Goal: Task Accomplishment & Management: Manage account settings

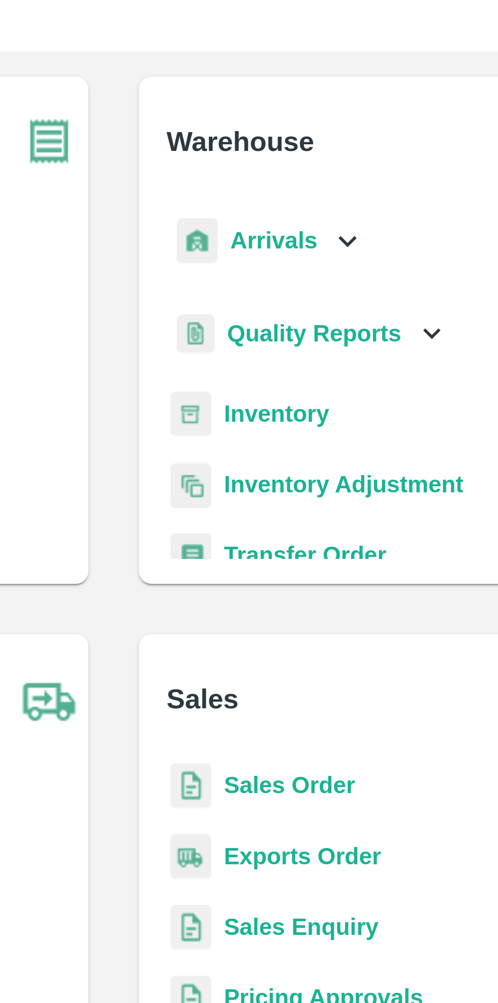
click at [307, 176] on b "Inventory" at bounding box center [301, 172] width 34 height 8
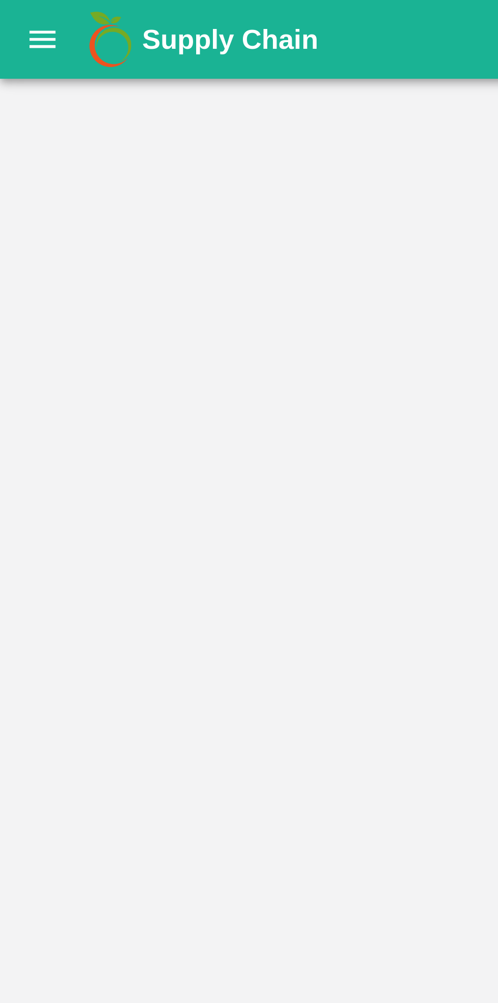
click at [13, 19] on button "open drawer" at bounding box center [13, 12] width 23 height 23
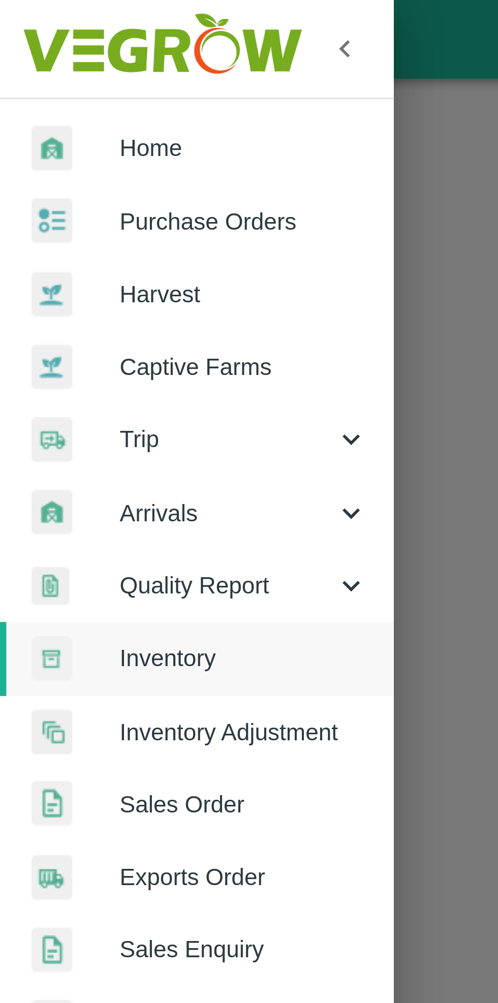
click at [150, 178] on div at bounding box center [249, 501] width 498 height 1003
click at [142, 213] on div at bounding box center [249, 501] width 498 height 1003
click at [153, 168] on div at bounding box center [249, 501] width 498 height 1003
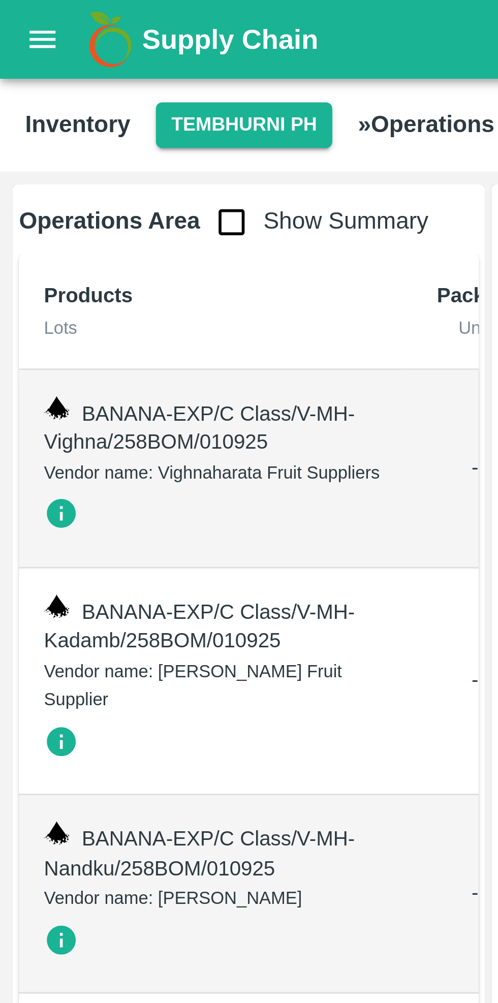
click at [78, 41] on button "Tembhurni PH" at bounding box center [78, 40] width 57 height 15
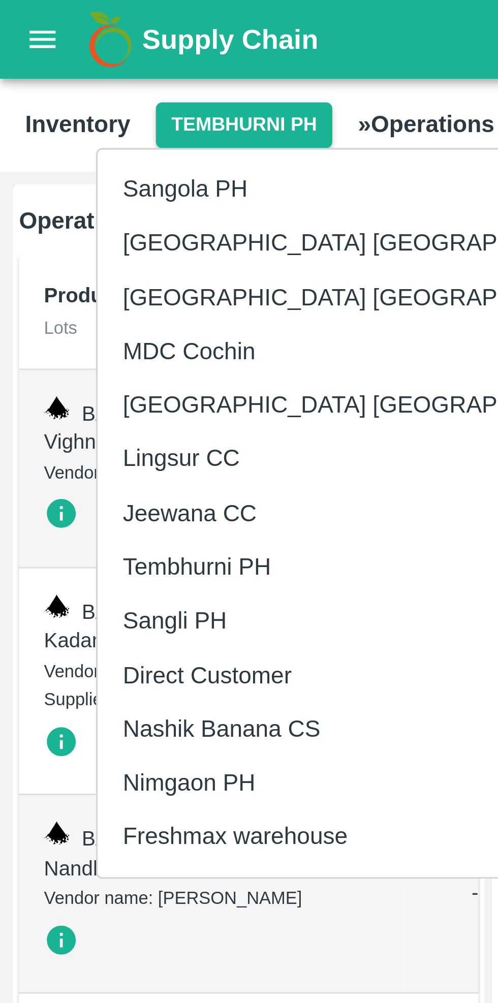
click at [91, 235] on li "Nashik Banana CS" at bounding box center [118, 235] width 175 height 17
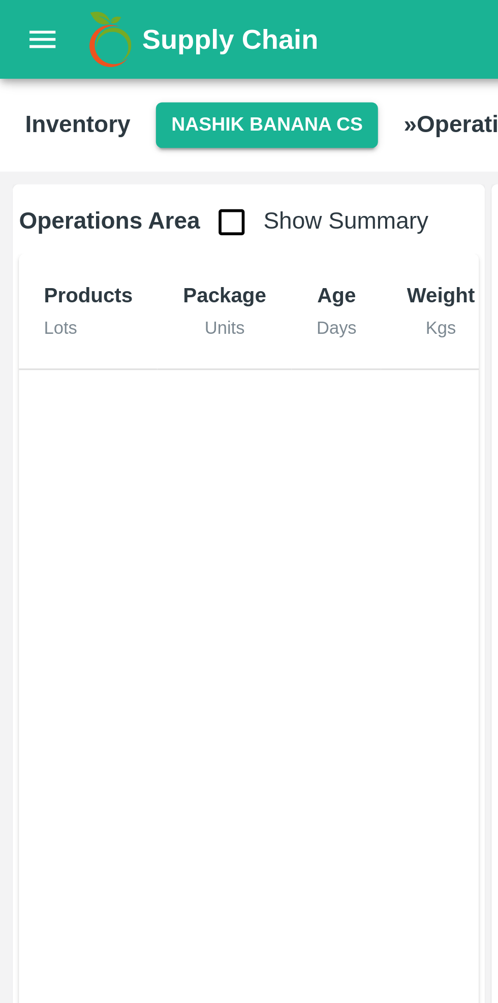
click at [72, 72] on input "checkbox" at bounding box center [75, 71] width 20 height 20
checkbox input "true"
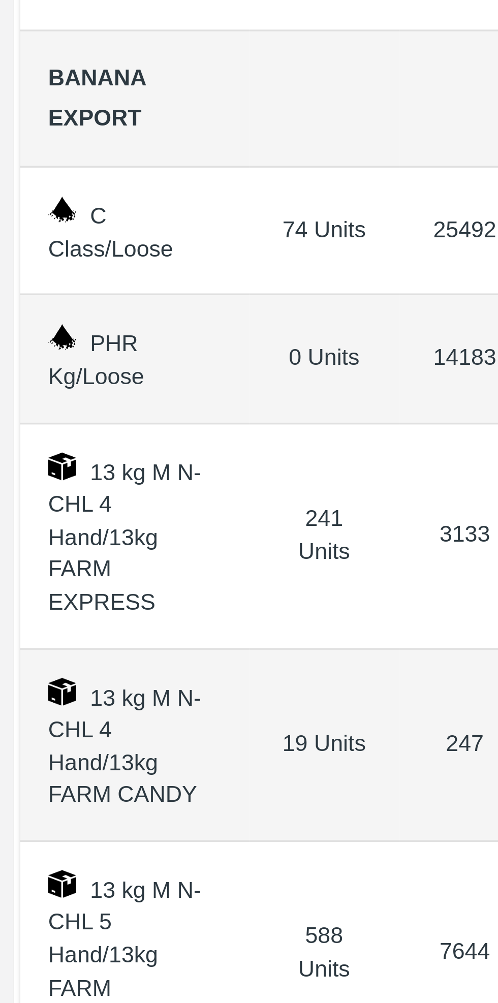
scroll to position [18, 0]
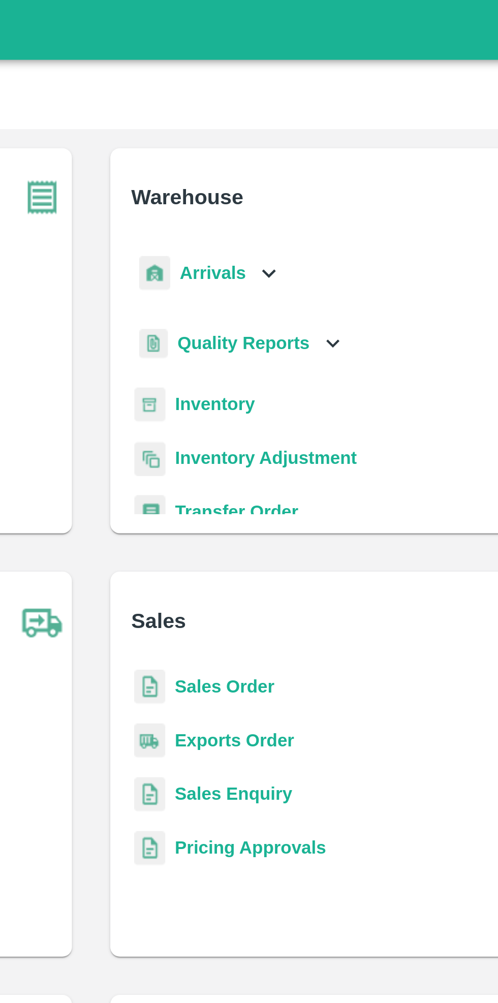
click at [322, 116] on icon at bounding box center [325, 116] width 6 height 4
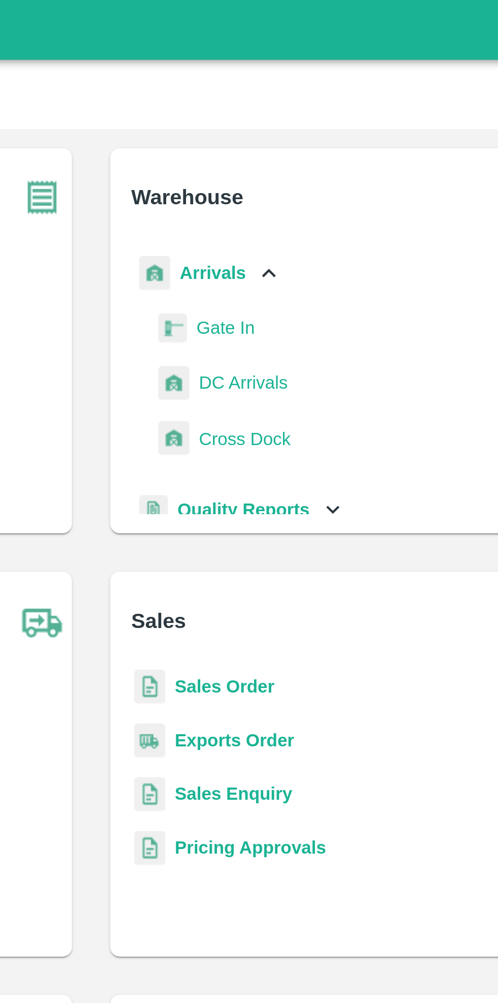
click at [321, 120] on icon at bounding box center [324, 115] width 11 height 11
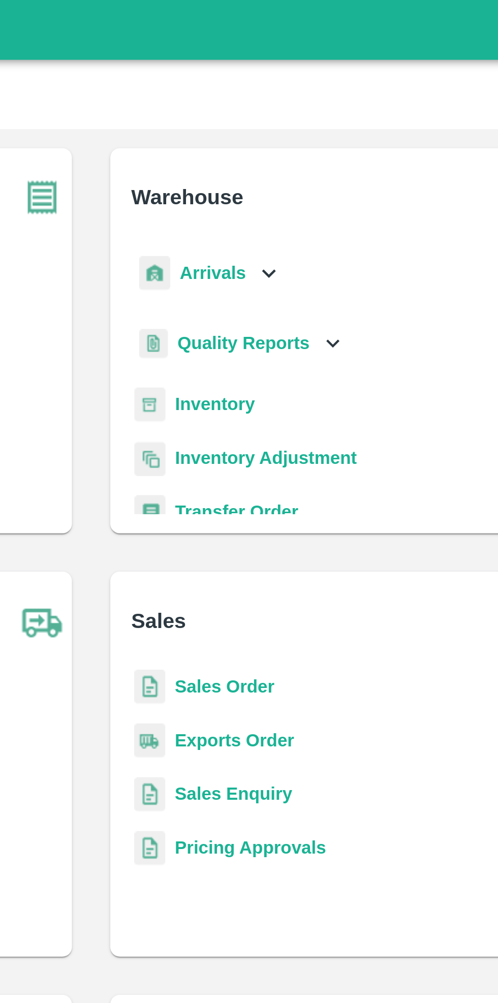
click at [309, 175] on b "Inventory" at bounding box center [301, 172] width 34 height 8
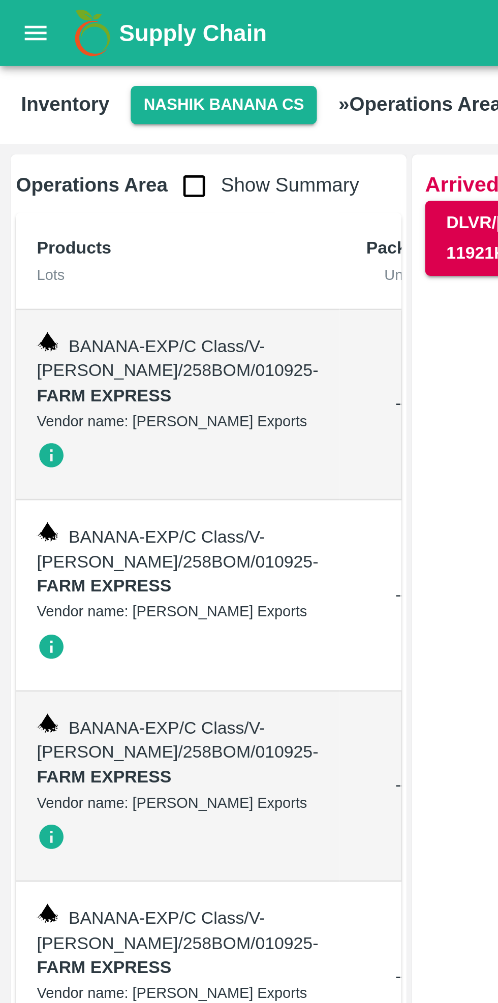
click at [71, 74] on input "checkbox" at bounding box center [75, 71] width 20 height 20
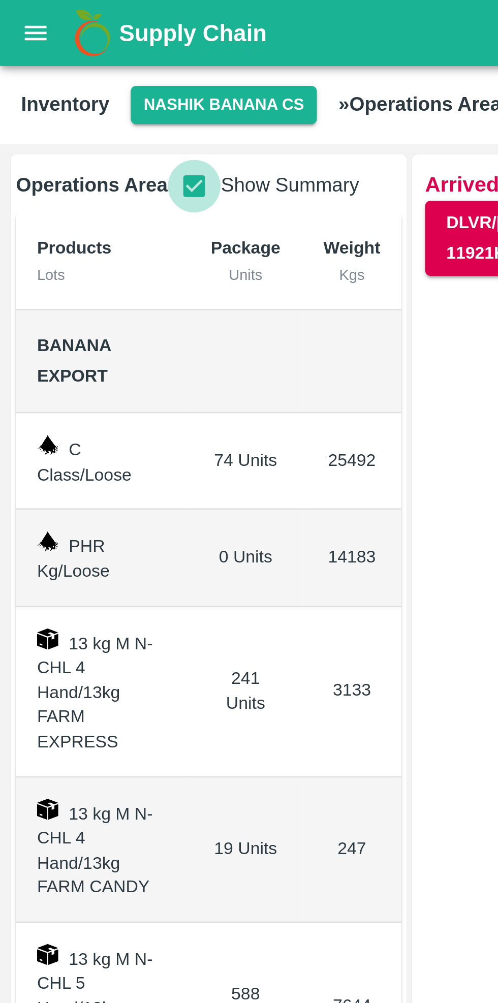
click at [73, 71] on input "checkbox" at bounding box center [75, 71] width 20 height 20
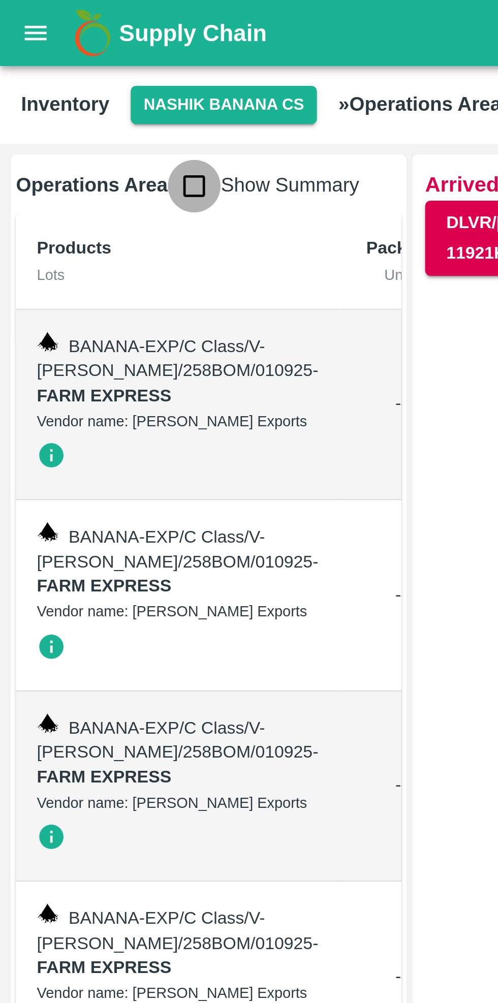
click at [77, 74] on input "checkbox" at bounding box center [75, 71] width 20 height 20
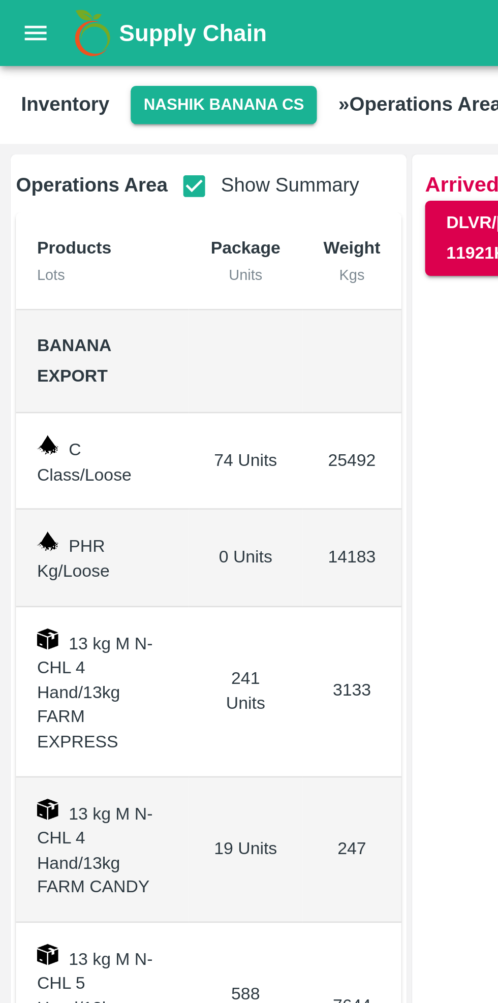
click at [75, 71] on input "checkbox" at bounding box center [75, 71] width 20 height 20
checkbox input "false"
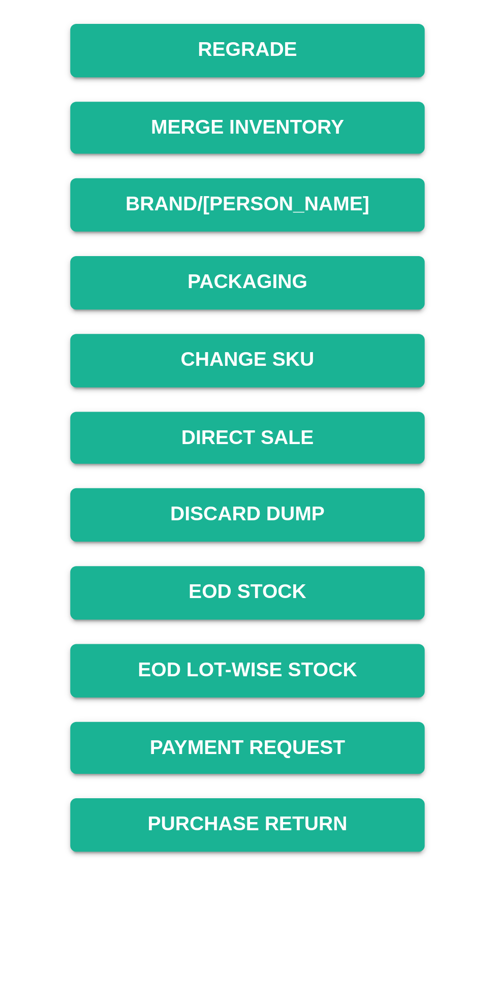
click at [341, 383] on link "EOD Stock" at bounding box center [325, 380] width 117 height 18
